Goal: Find specific page/section: Find specific page/section

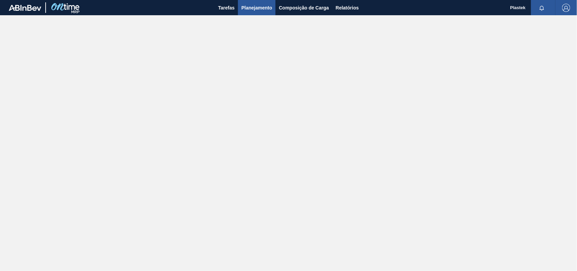
click at [249, 6] on span "Planejamento" at bounding box center [257, 8] width 31 height 8
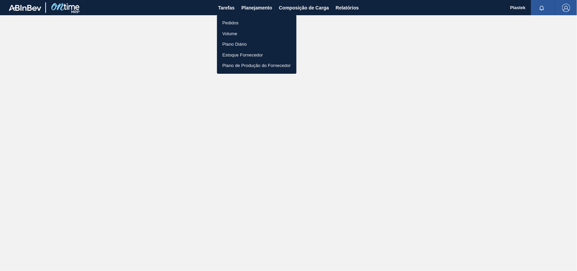
click at [295, 7] on div at bounding box center [288, 135] width 577 height 271
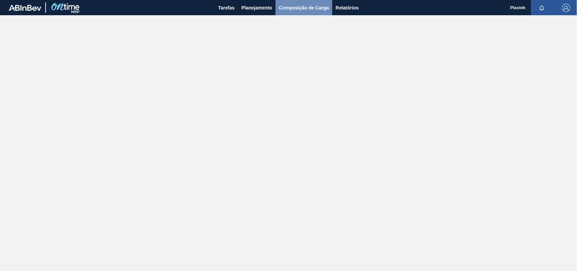
click at [295, 4] on span "Composição de Carga" at bounding box center [304, 8] width 50 height 8
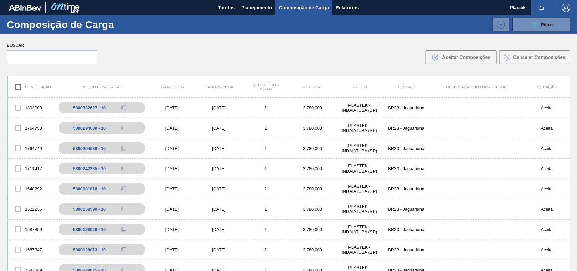
click at [569, 6] on img "button" at bounding box center [567, 8] width 8 height 8
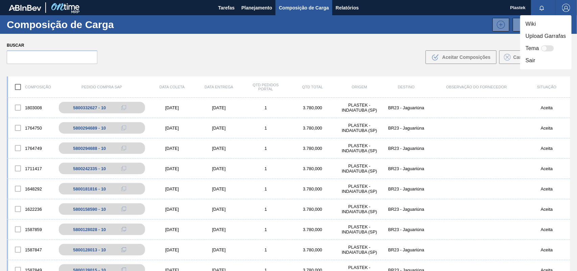
click at [530, 60] on li "Sair" at bounding box center [546, 60] width 51 height 12
